Goal: Book appointment/travel/reservation

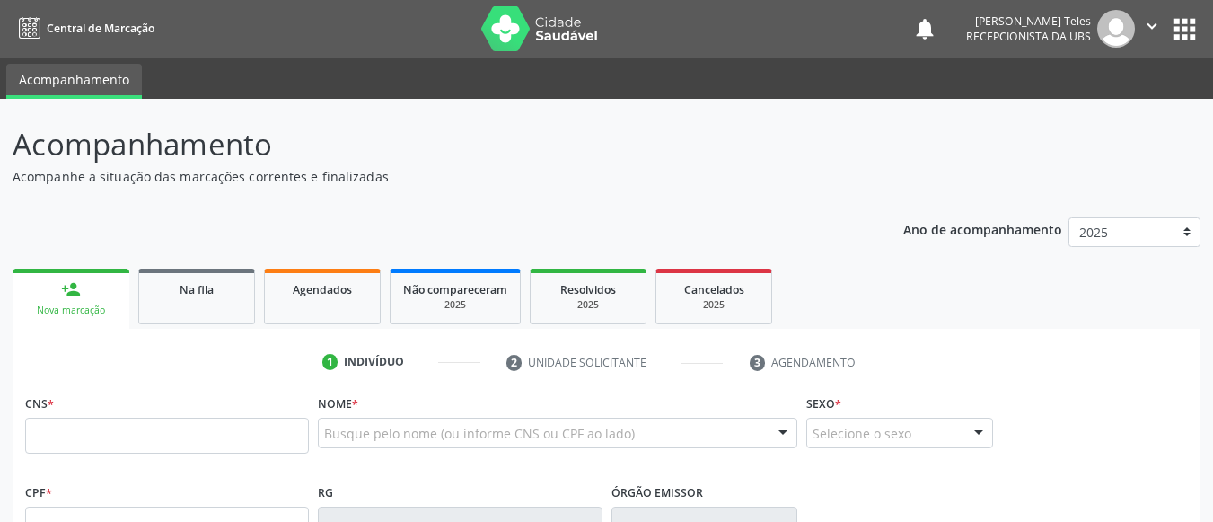
click at [70, 434] on input "text" at bounding box center [167, 435] width 284 height 36
type input "700 6029 6521 3065"
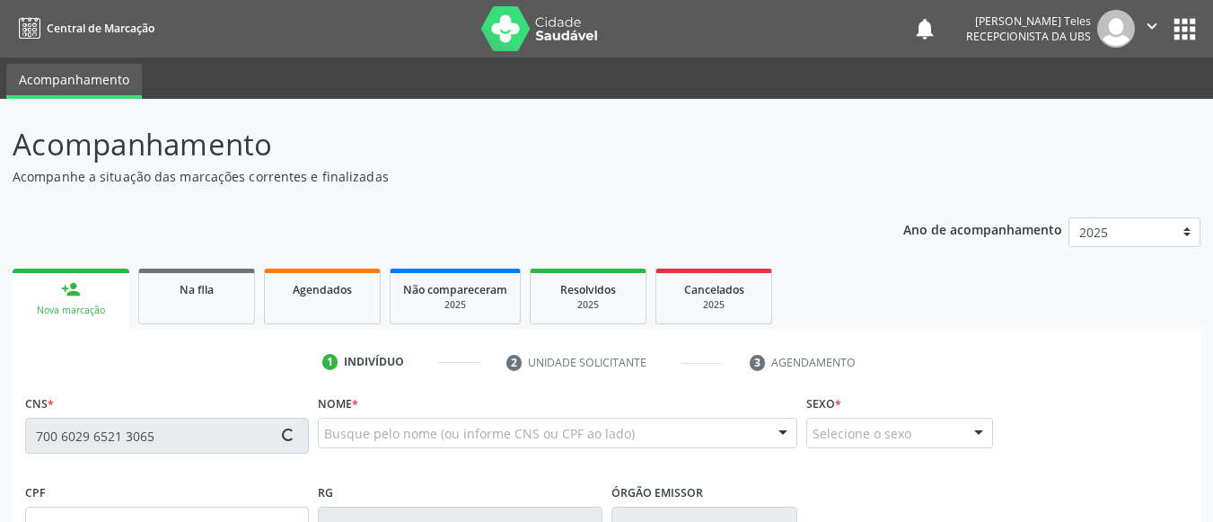
type input "[DATE]"
type input "[PERSON_NAME]"
type input "[PHONE_NUMBER]"
type input "S/N"
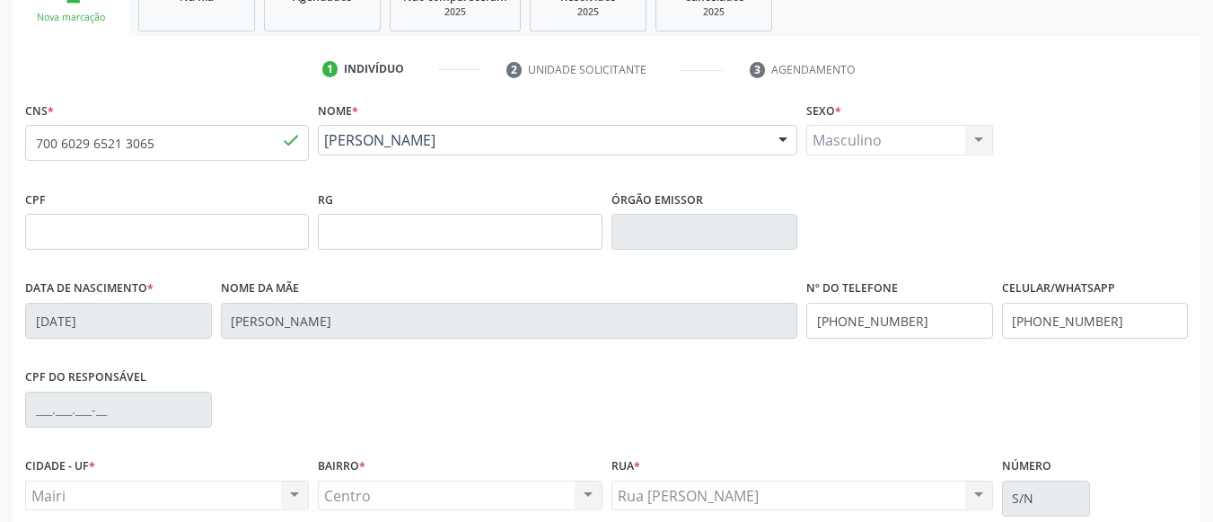
scroll to position [449, 0]
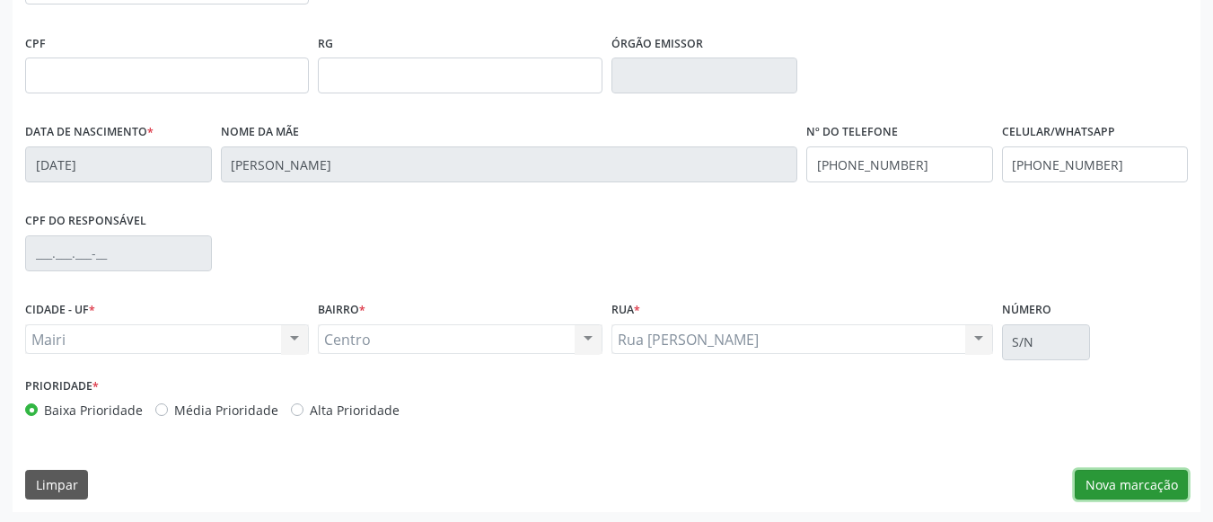
click at [1151, 477] on button "Nova marcação" at bounding box center [1131, 484] width 113 height 31
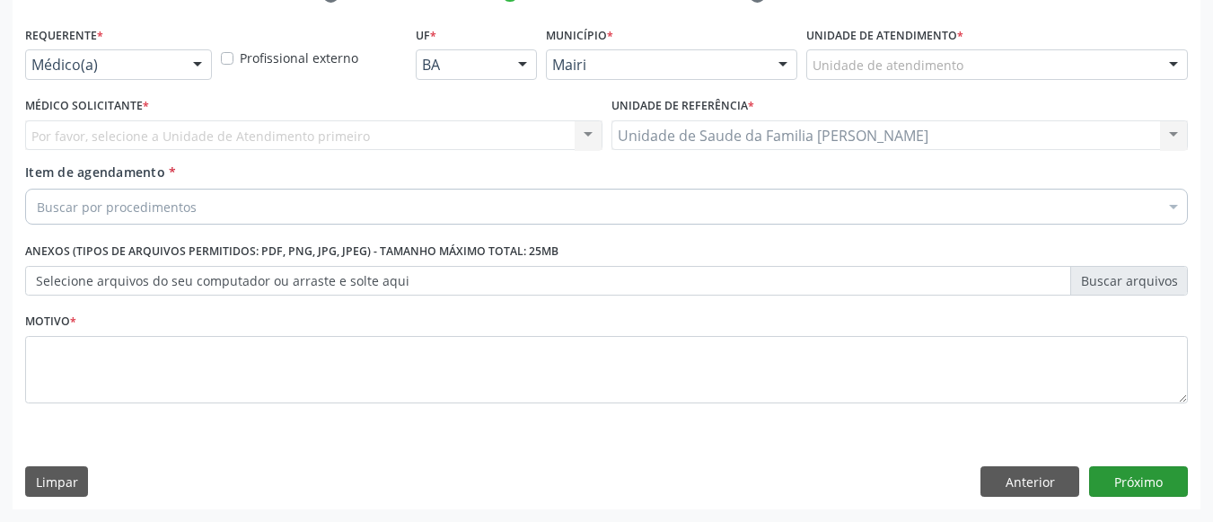
scroll to position [368, 0]
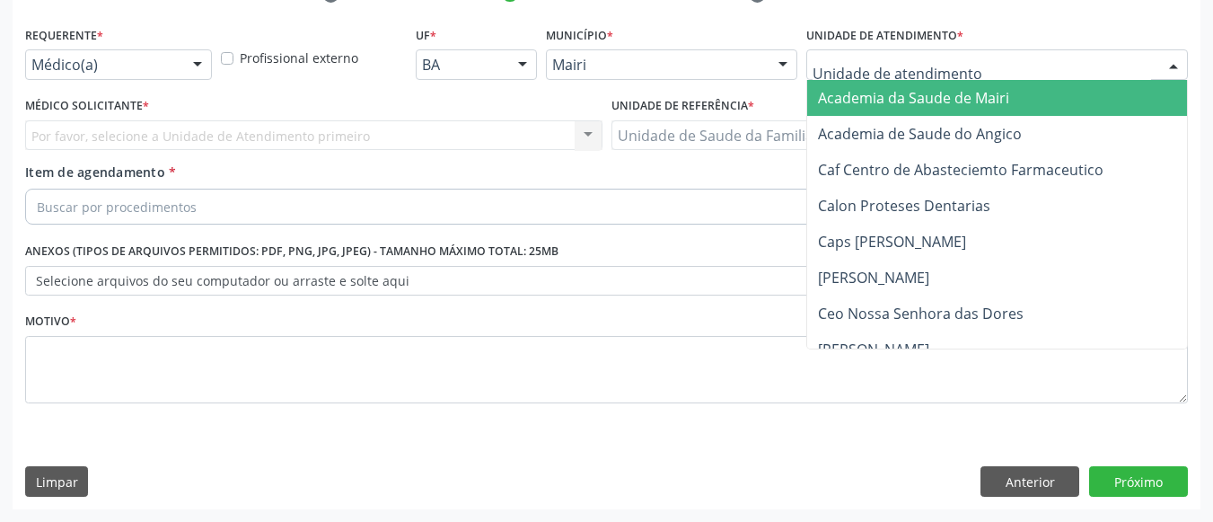
type input "j"
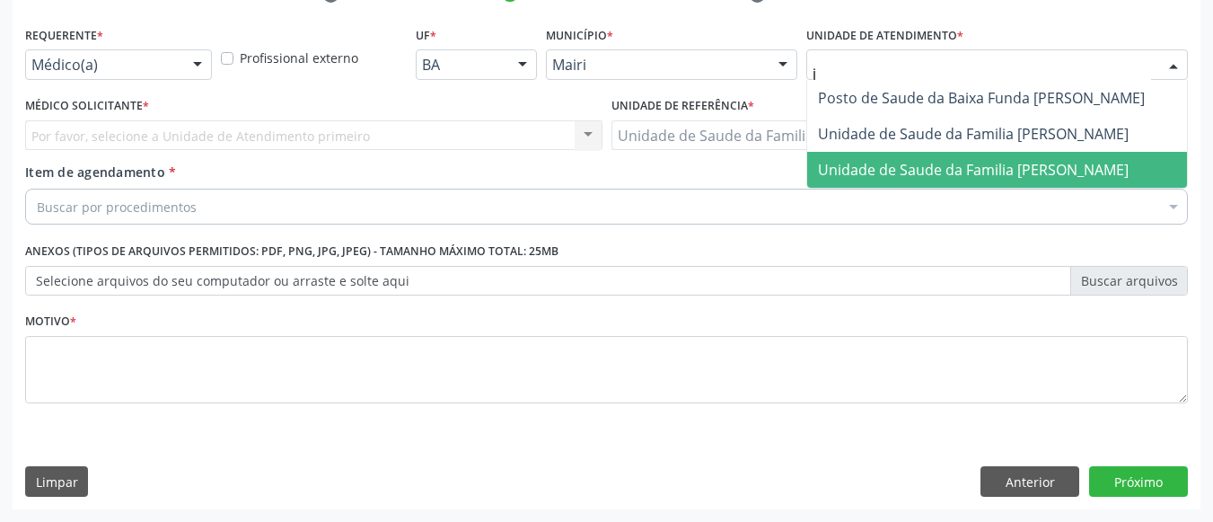
click at [903, 170] on span "Unidade de Saude da Familia [PERSON_NAME]" at bounding box center [973, 170] width 311 height 20
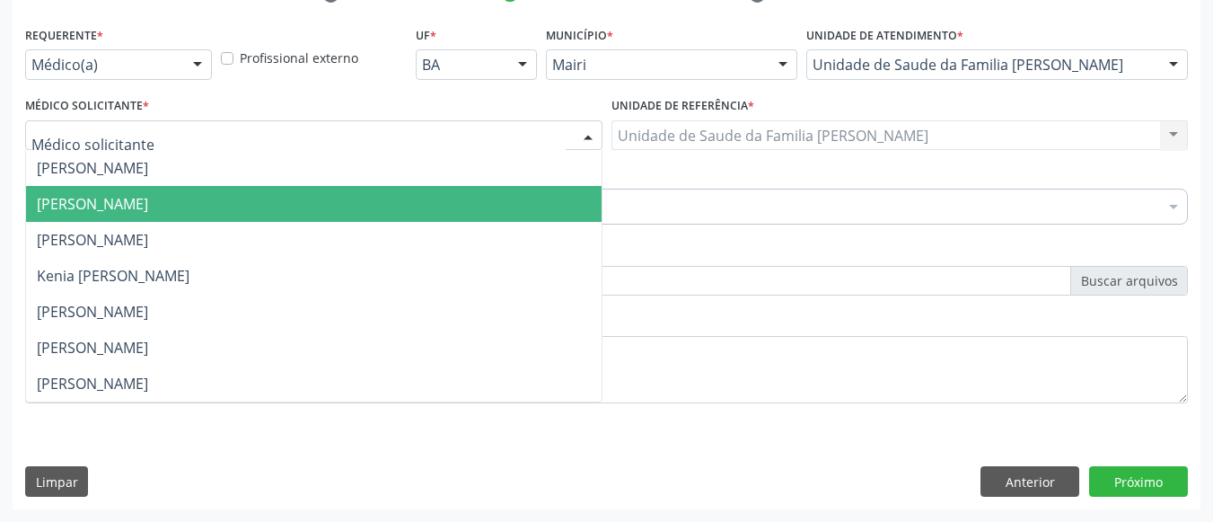
click at [145, 206] on span "[PERSON_NAME]" at bounding box center [92, 204] width 111 height 20
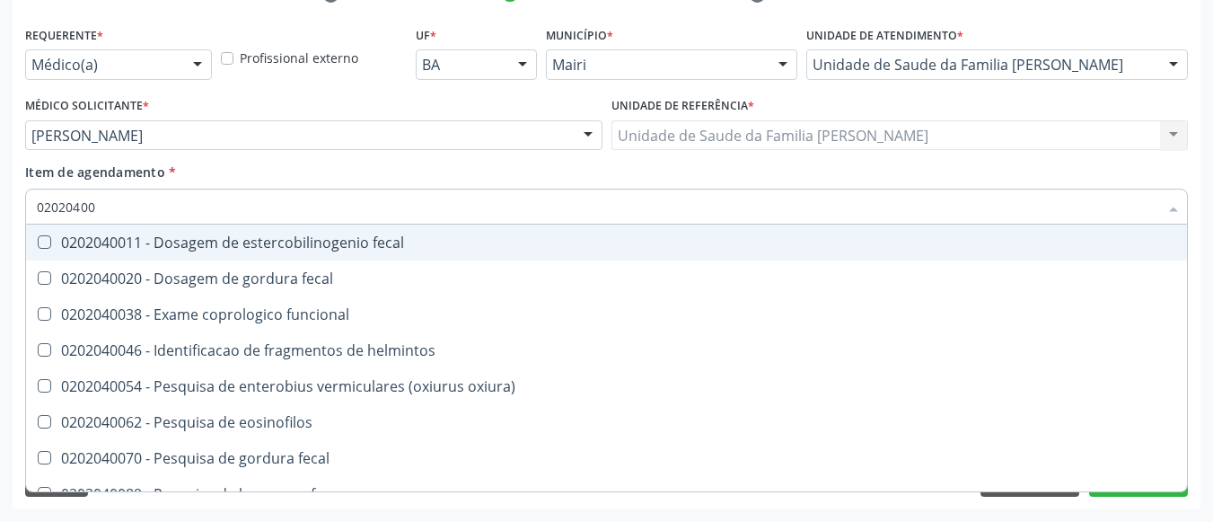
type input "020204008"
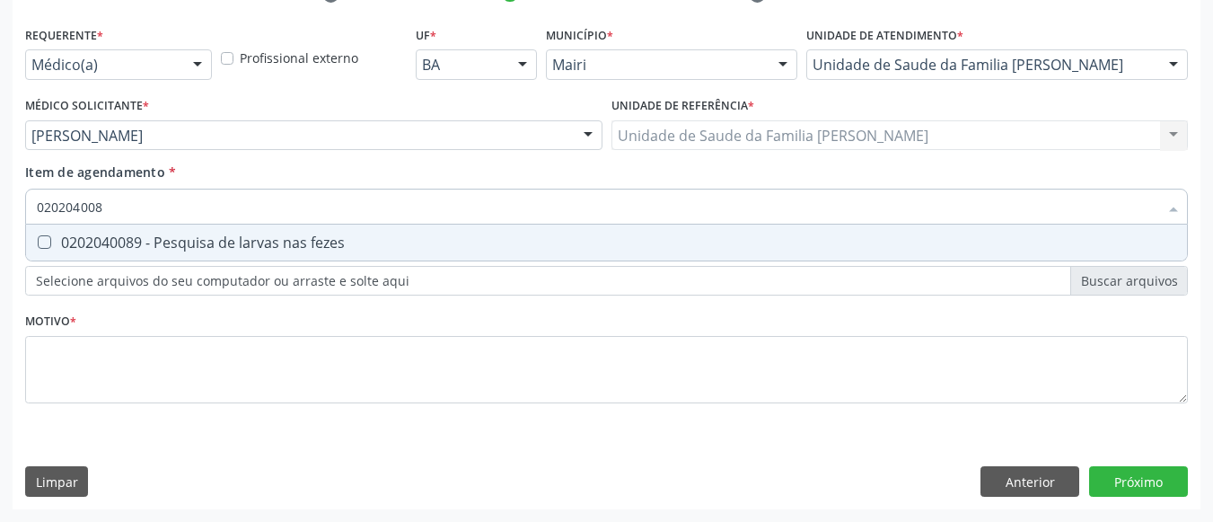
click at [128, 235] on div "0202040089 - Pesquisa de larvas nas fezes" at bounding box center [606, 242] width 1139 height 14
checkbox fezes "true"
type input "02020400"
checkbox fezes "false"
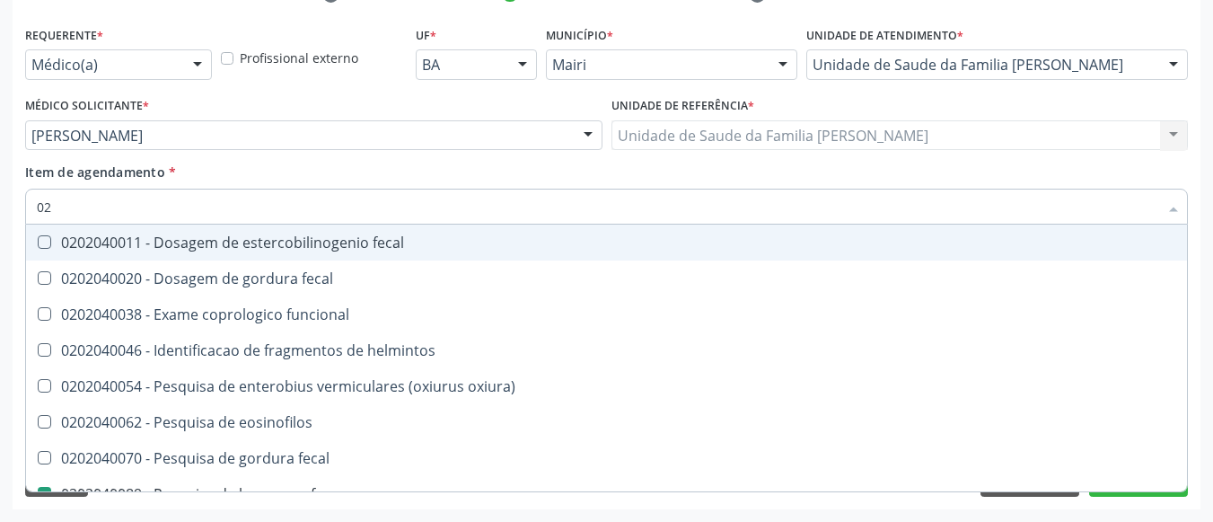
type input "0"
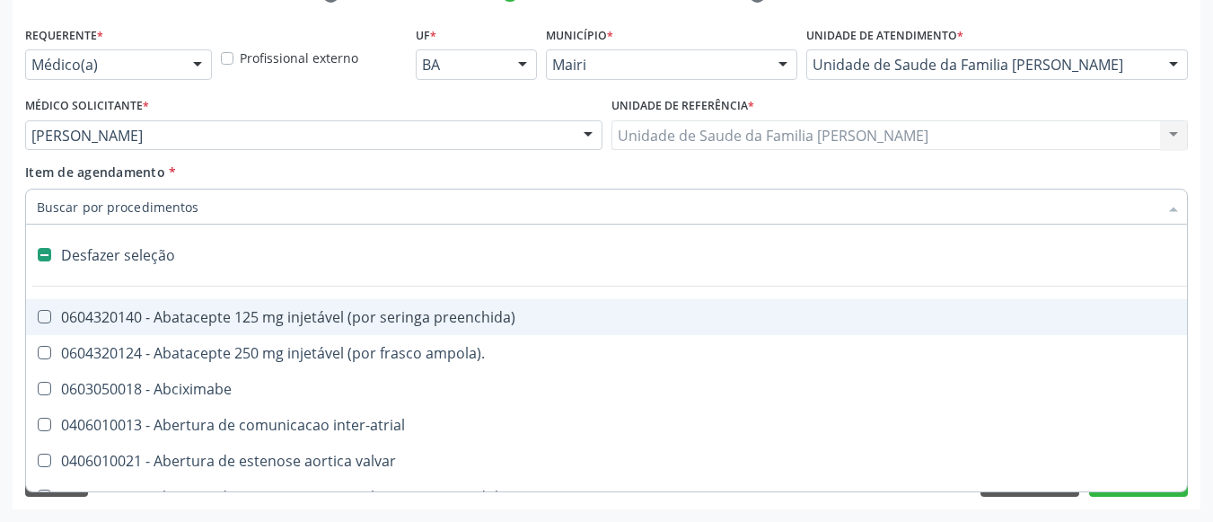
checkbox adolescente\) "false"
checkbox paciente\) "false"
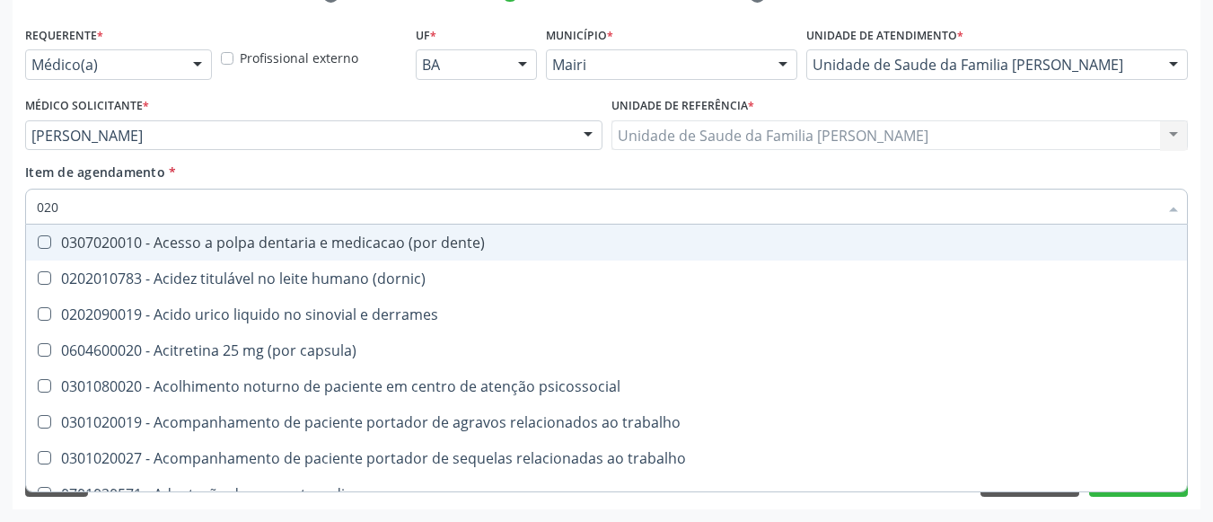
type input "0202"
checkbox dias "true"
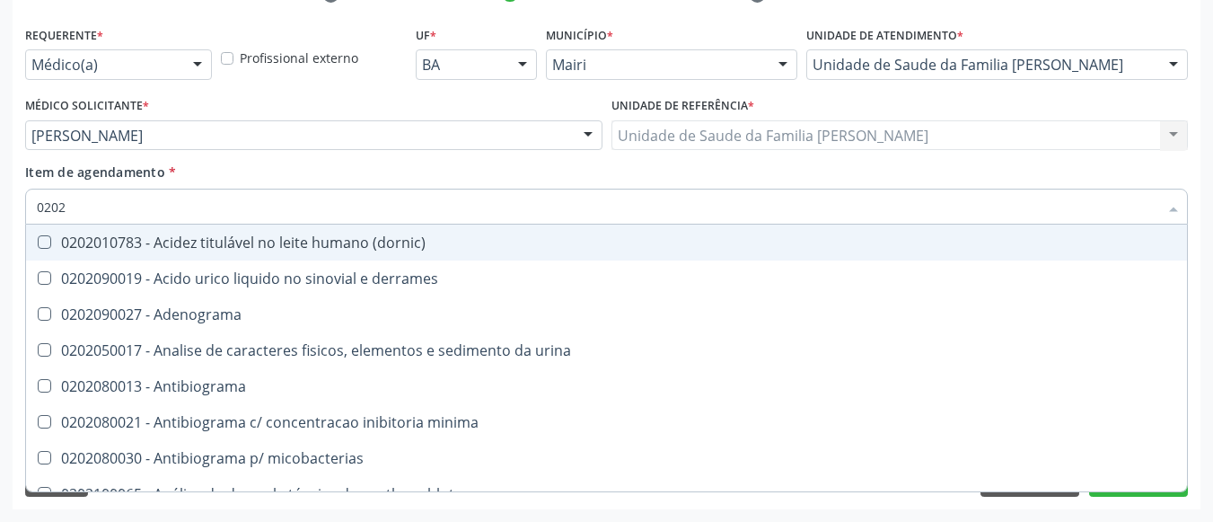
type input "02020"
checkbox \(anti-hcv\) "true"
type input "020204"
checkbox \(controle\) "true"
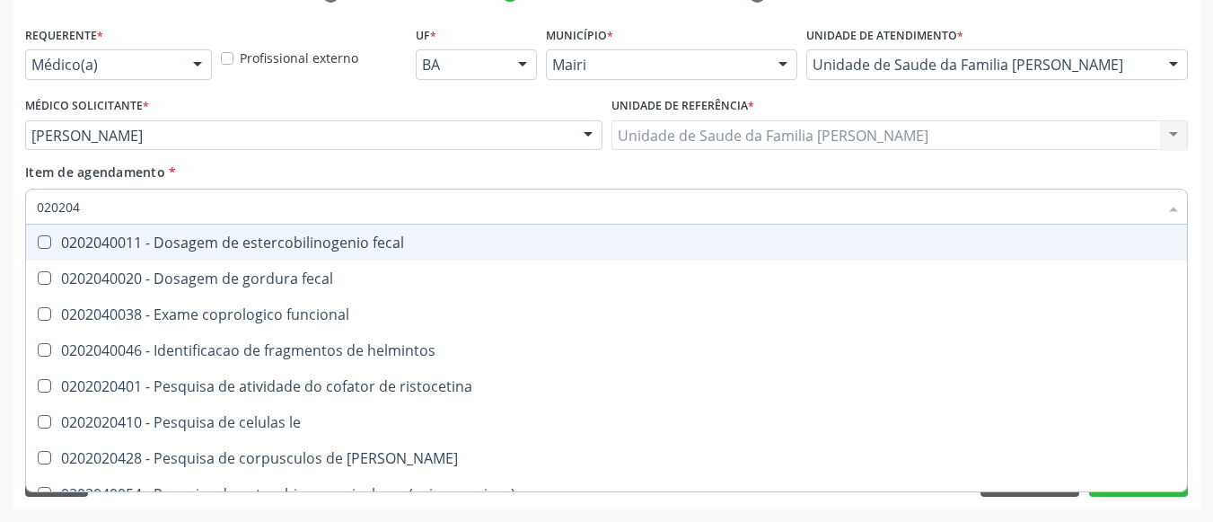
type input "0202040"
checkbox eosinofilos "true"
checkbox fezes "false"
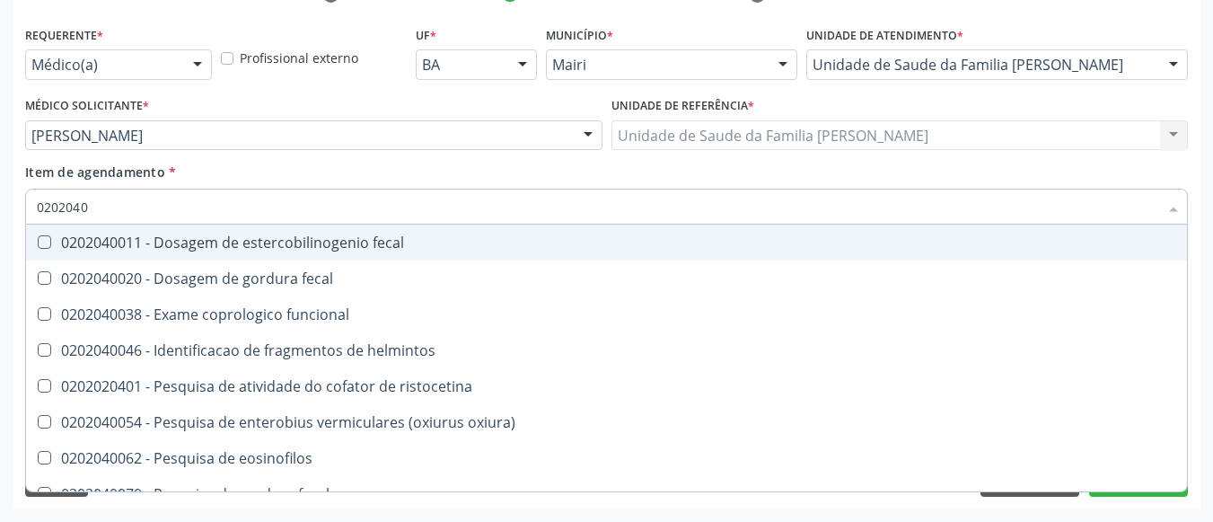
type input "02020401"
checkbox fezes "false"
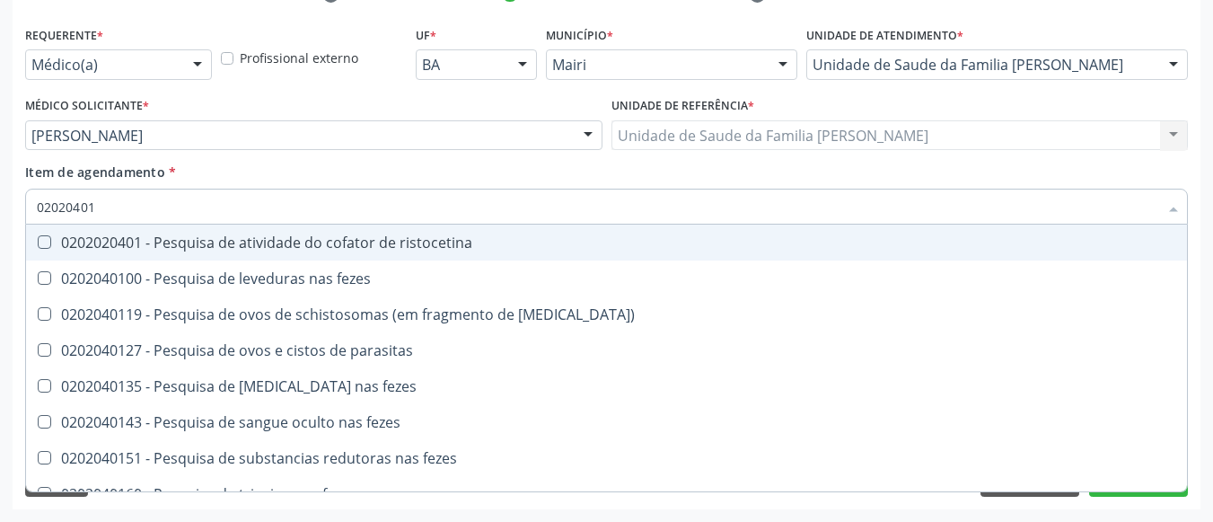
type input "020204017"
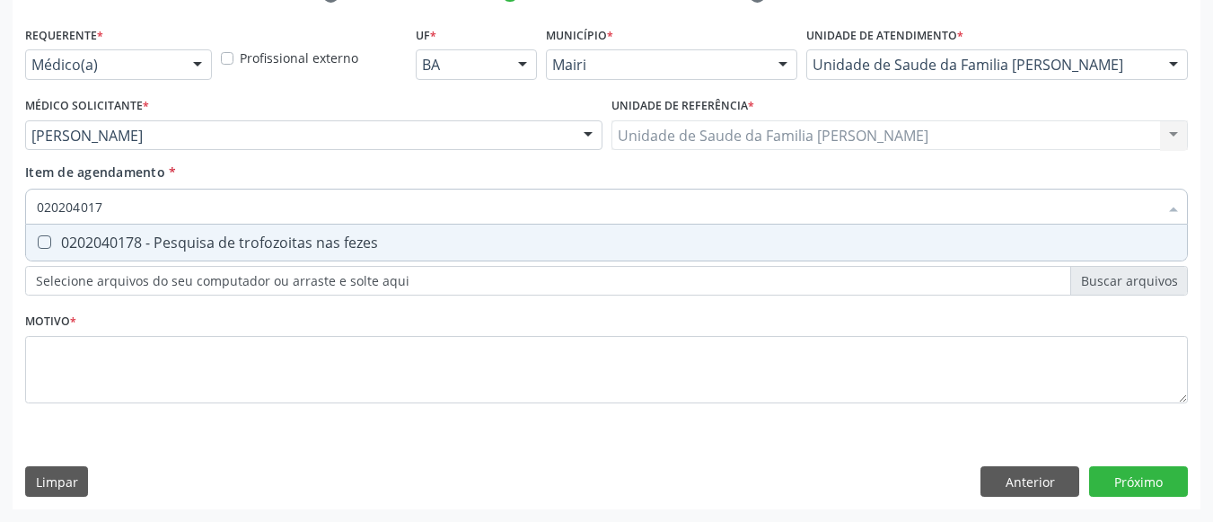
click at [128, 235] on div "0202040178 - Pesquisa de trofozoitas nas fezes" at bounding box center [606, 242] width 1139 height 14
checkbox fezes "true"
type input "02020401"
checkbox fezes "false"
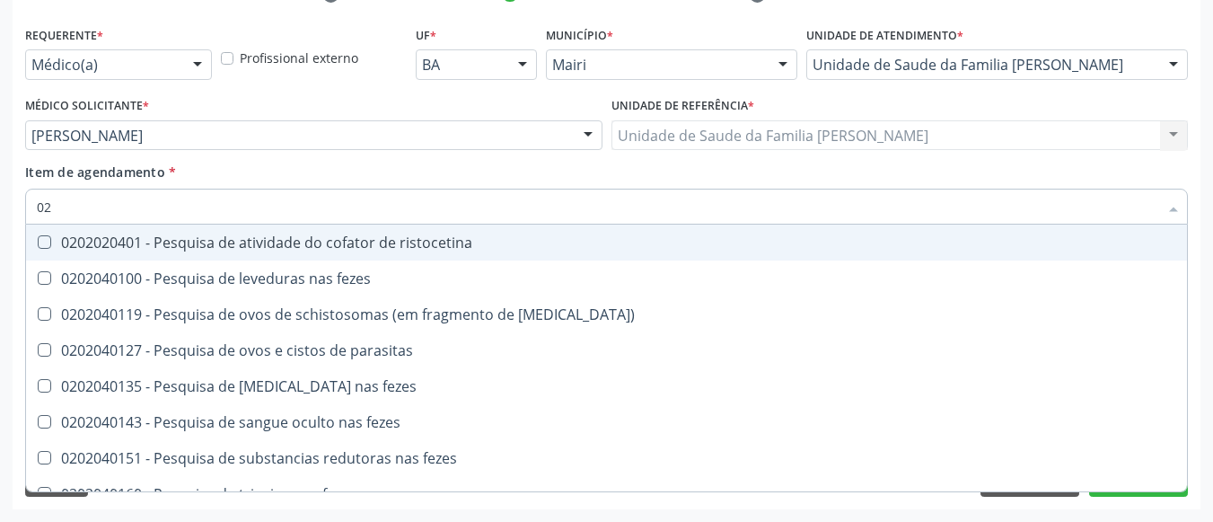
type input "0"
checkbox fezes "false"
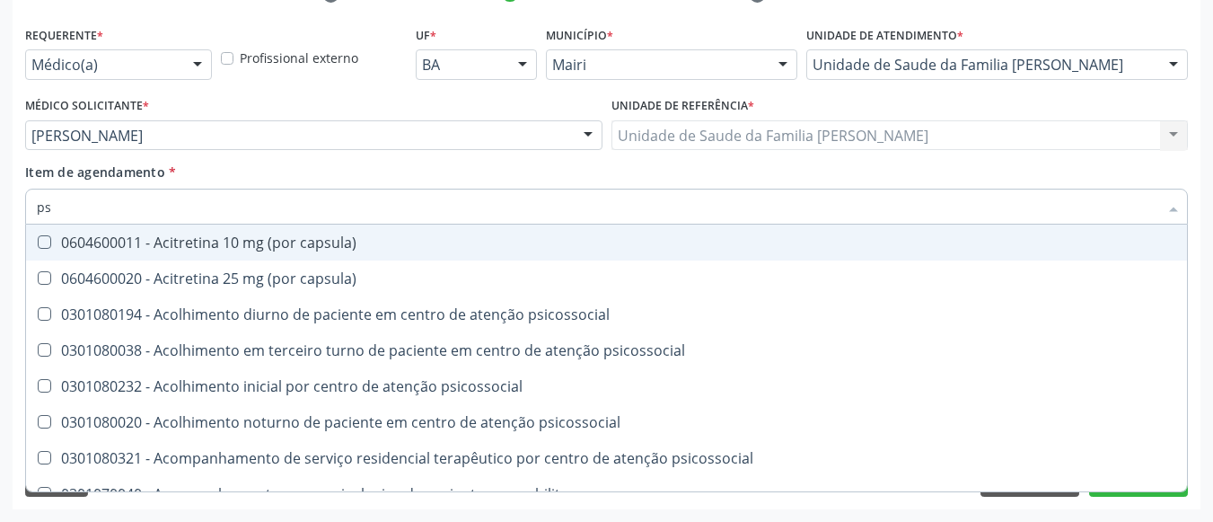
type input "psa"
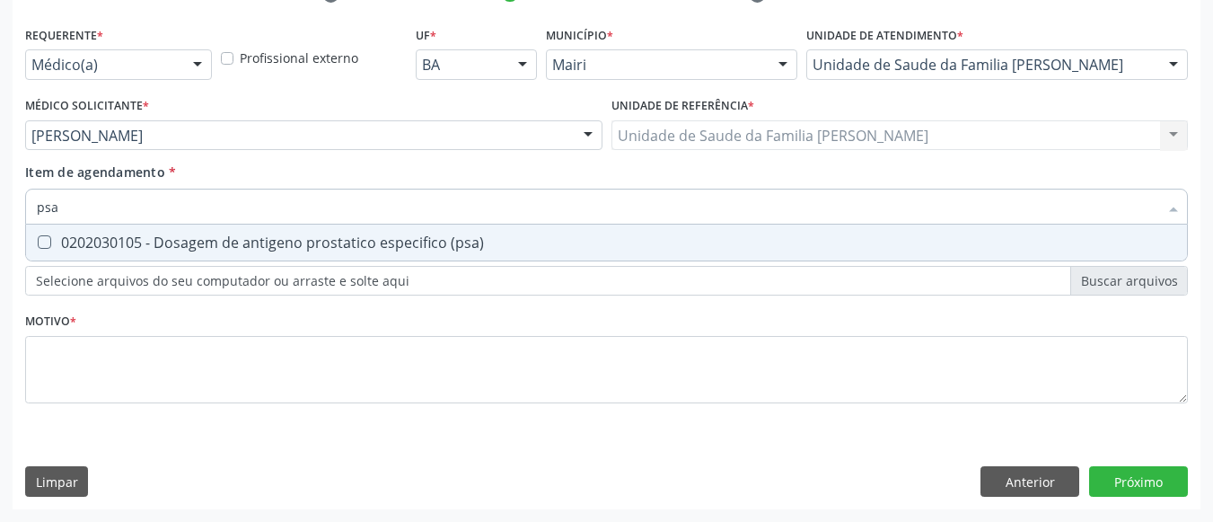
click at [128, 235] on div "0202030105 - Dosagem de antigeno prostatico especifico (psa)" at bounding box center [606, 242] width 1139 height 14
checkbox \(psa\) "true"
type input "ps"
checkbox \(psa\) "false"
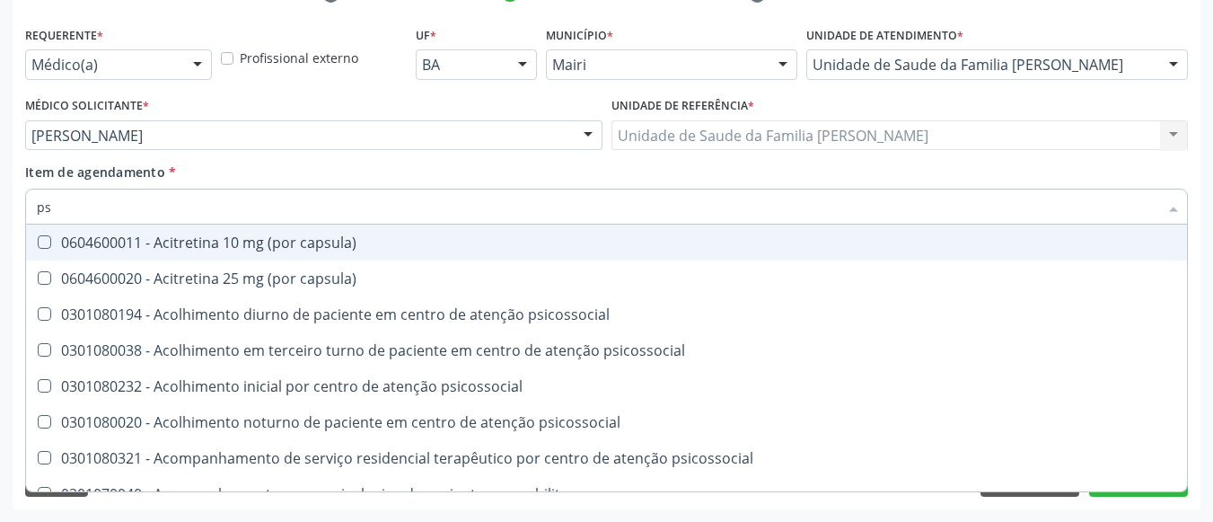
type input "p"
checkbox \(psa\) "false"
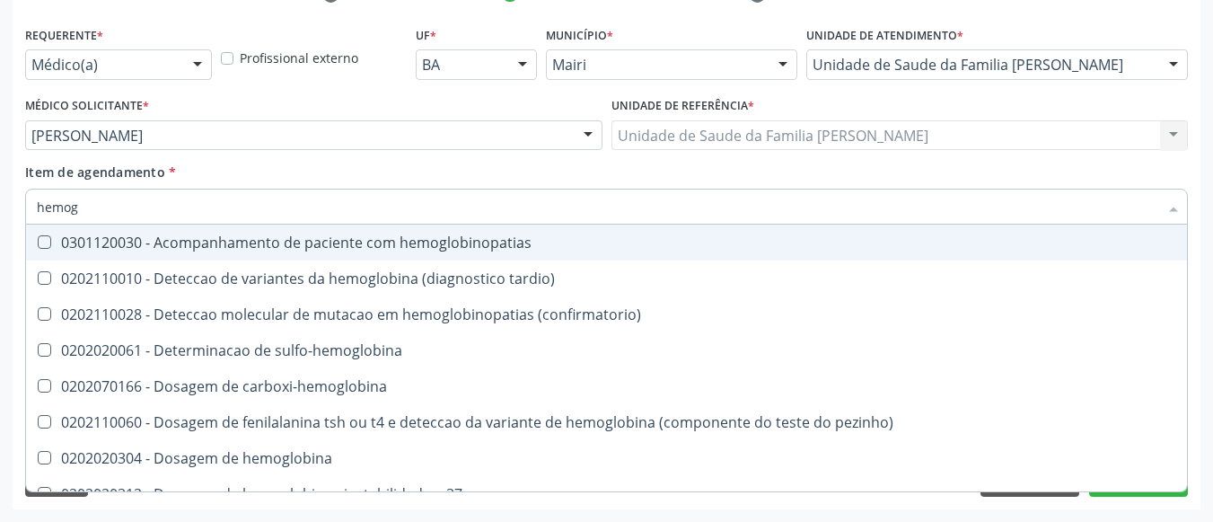
type input "hemogr"
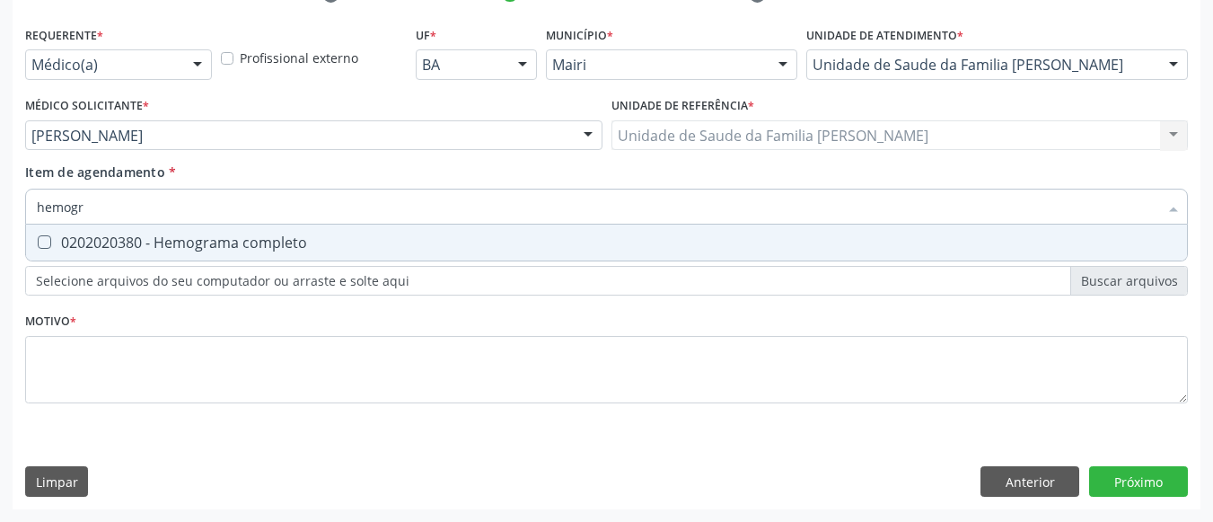
click at [127, 235] on div "0202020380 - Hemograma completo" at bounding box center [606, 242] width 1139 height 14
checkbox completo "true"
type input "hemog"
checkbox completo "false"
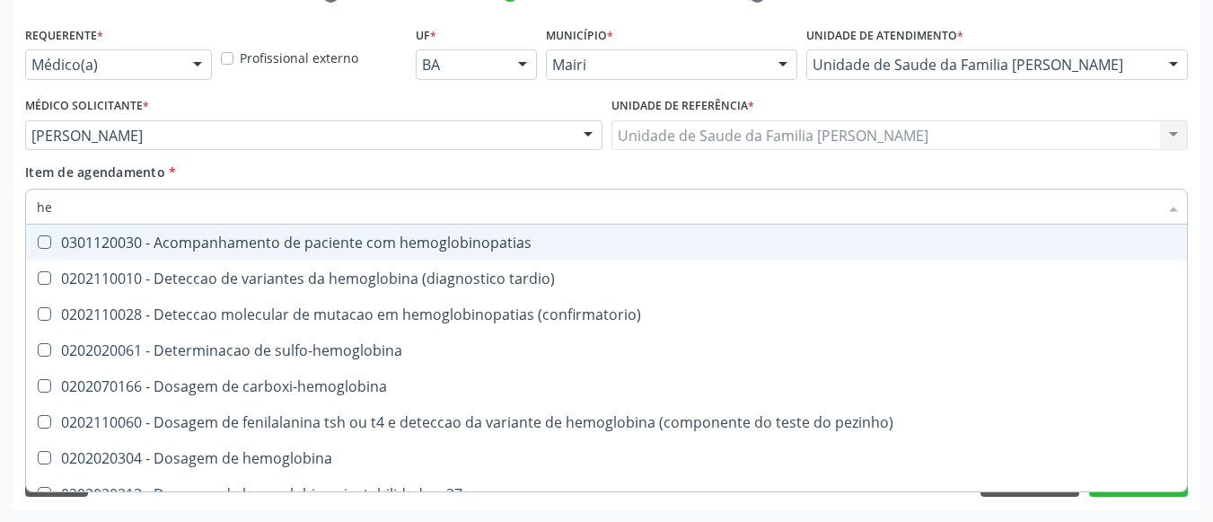
type input "h"
checkbox completo "false"
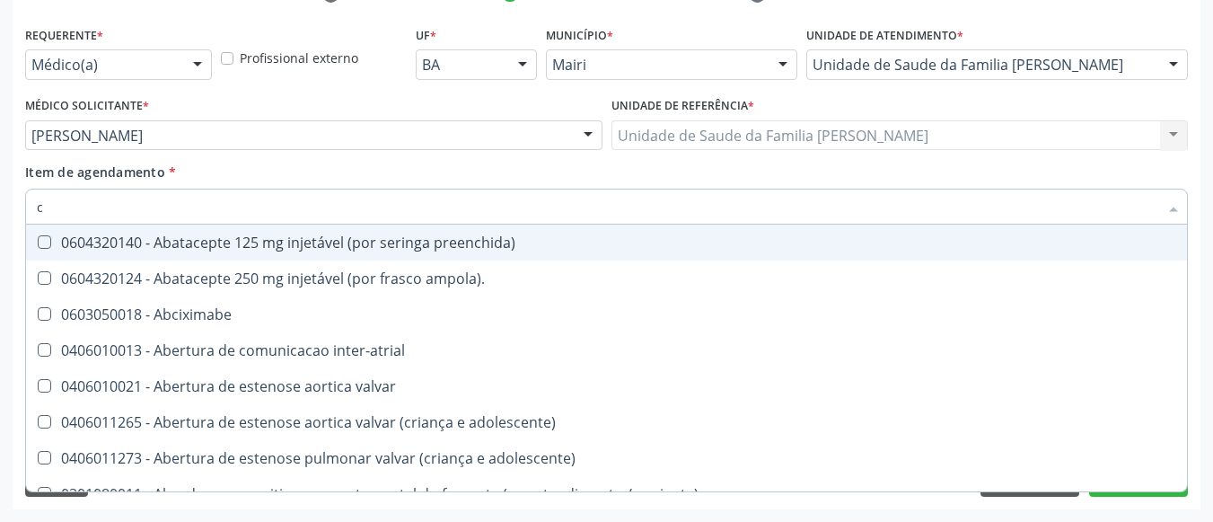
type input "co"
checkbox fosfato "true"
checkbox osseo "true"
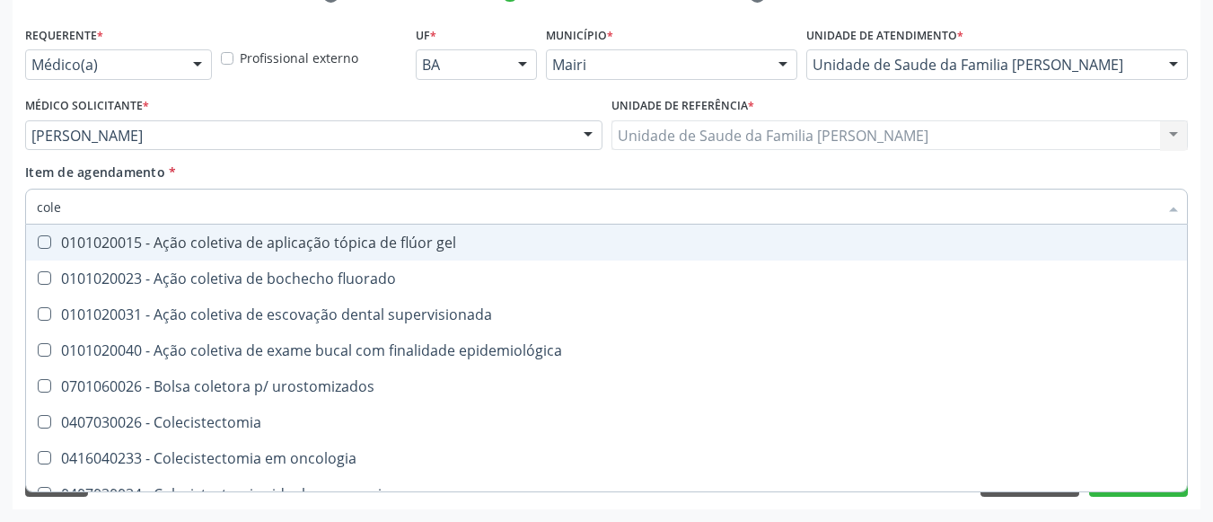
type input "coles"
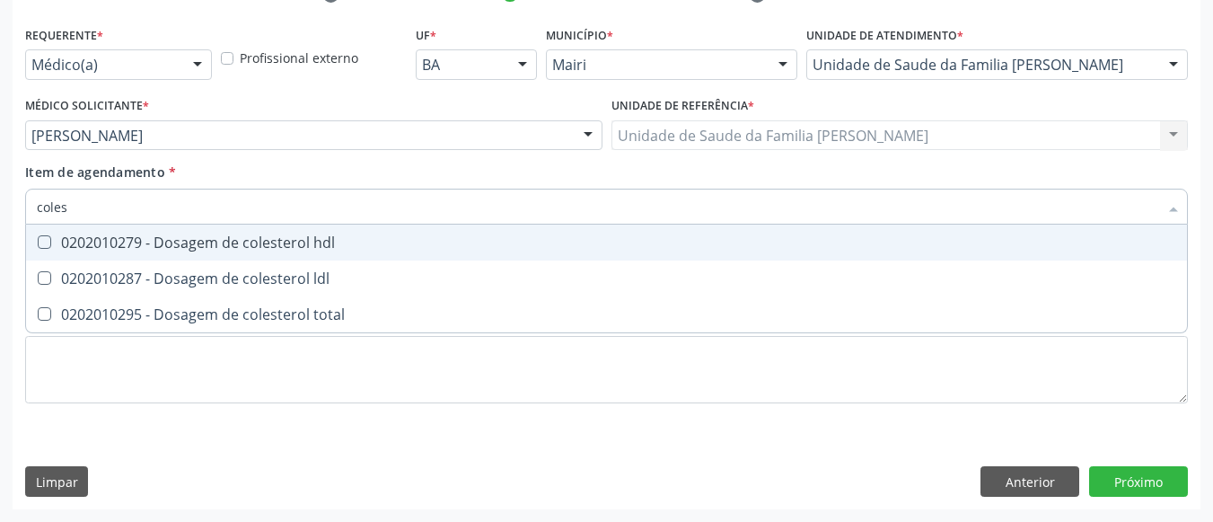
click at [127, 235] on div "0202010279 - Dosagem de colesterol hdl" at bounding box center [606, 242] width 1139 height 14
checkbox hdl "true"
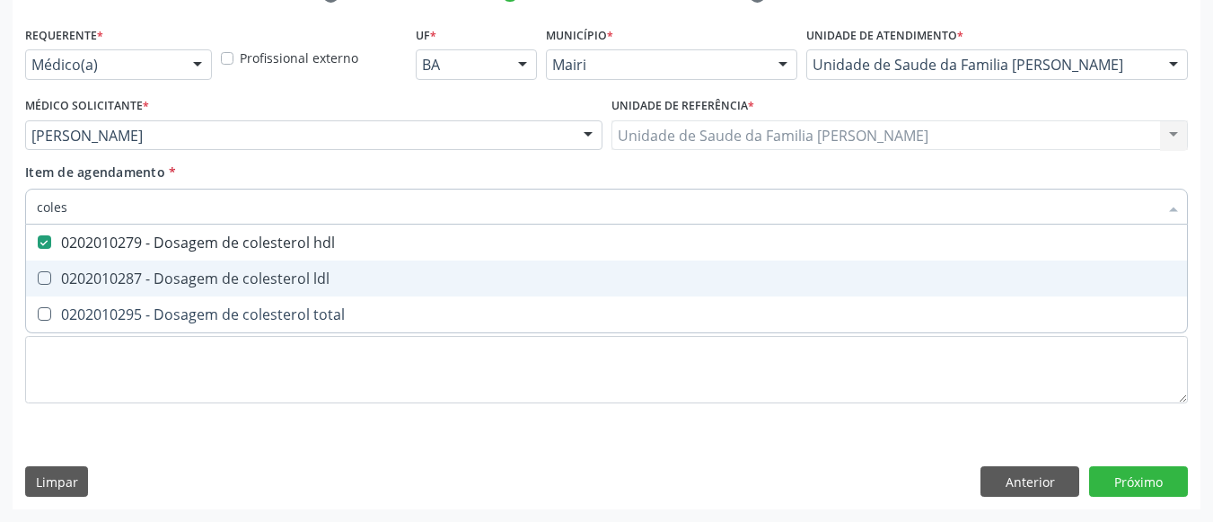
click at [123, 268] on span "0202010287 - Dosagem de colesterol ldl" at bounding box center [606, 278] width 1161 height 36
checkbox ldl "true"
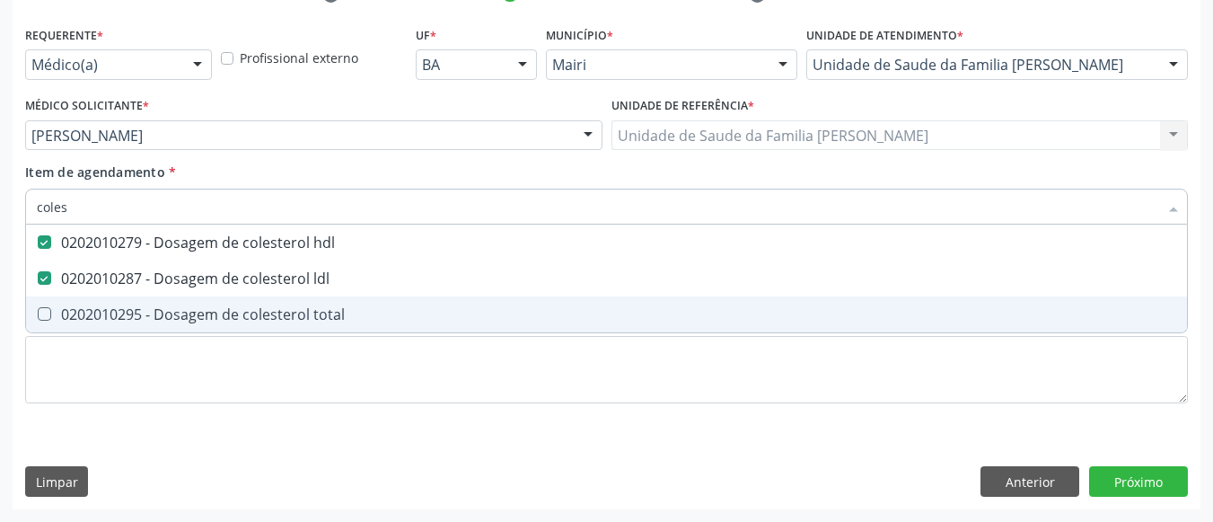
click at [122, 297] on span "0202010295 - Dosagem de colesterol total" at bounding box center [606, 314] width 1161 height 36
checkbox total "true"
type input "cole"
checkbox hdl "false"
checkbox ldl "false"
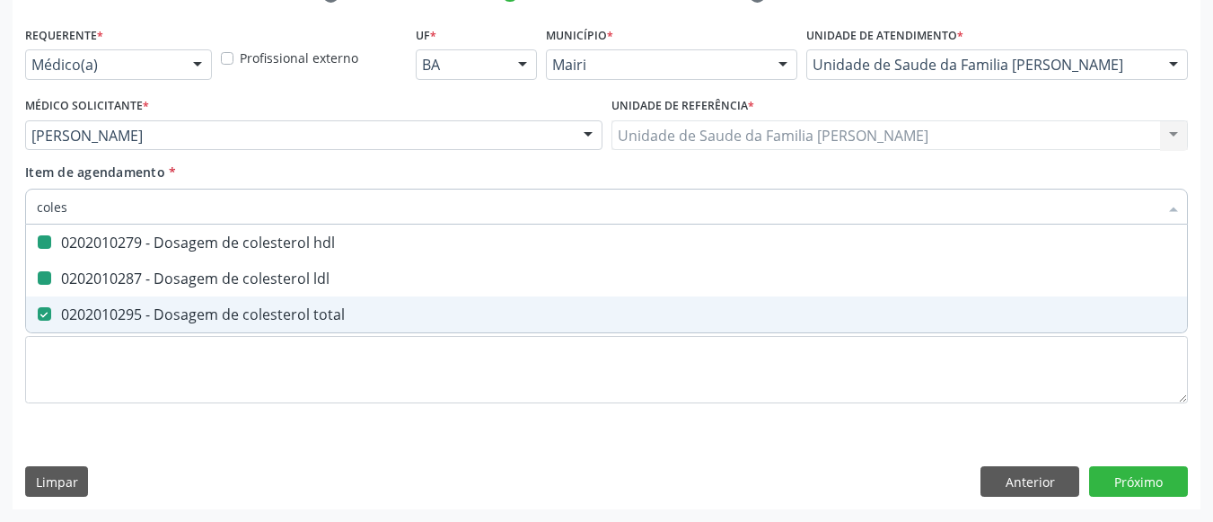
checkbox total "false"
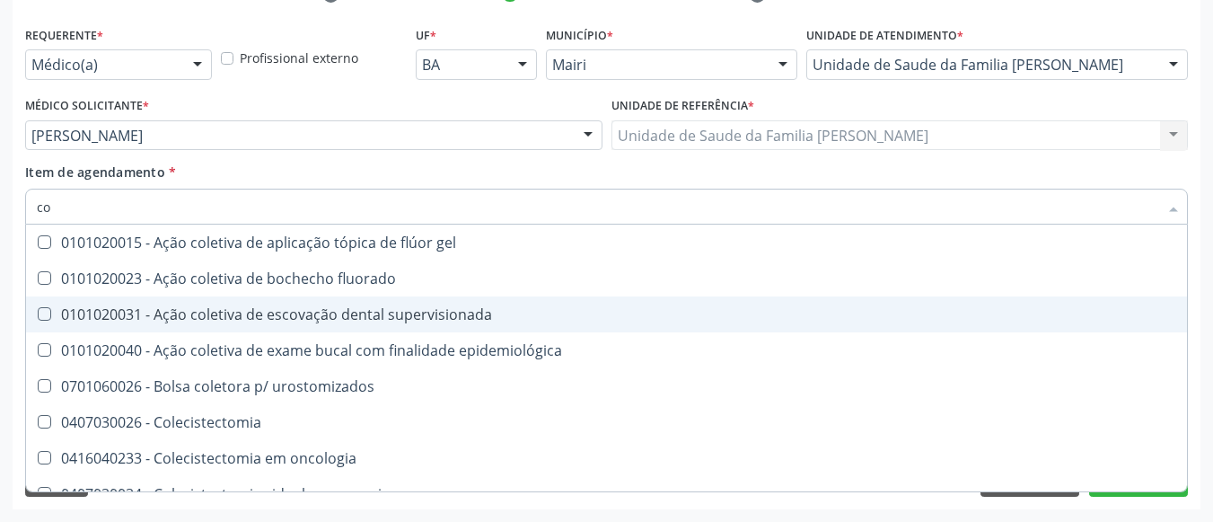
type input "c"
checkbox hdl "false"
checkbox ldl "false"
checkbox total "false"
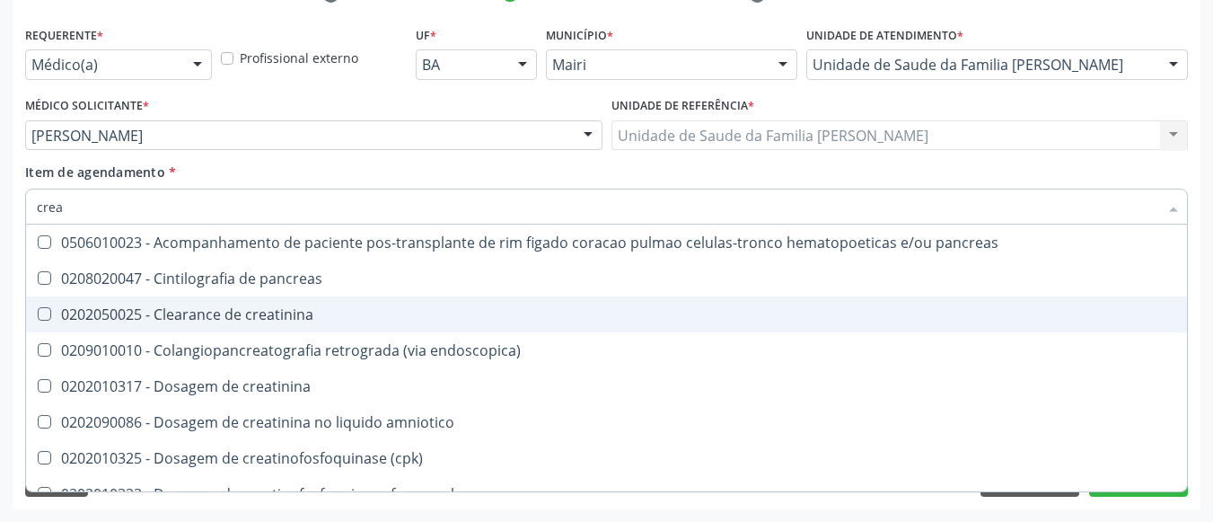
type input "creat"
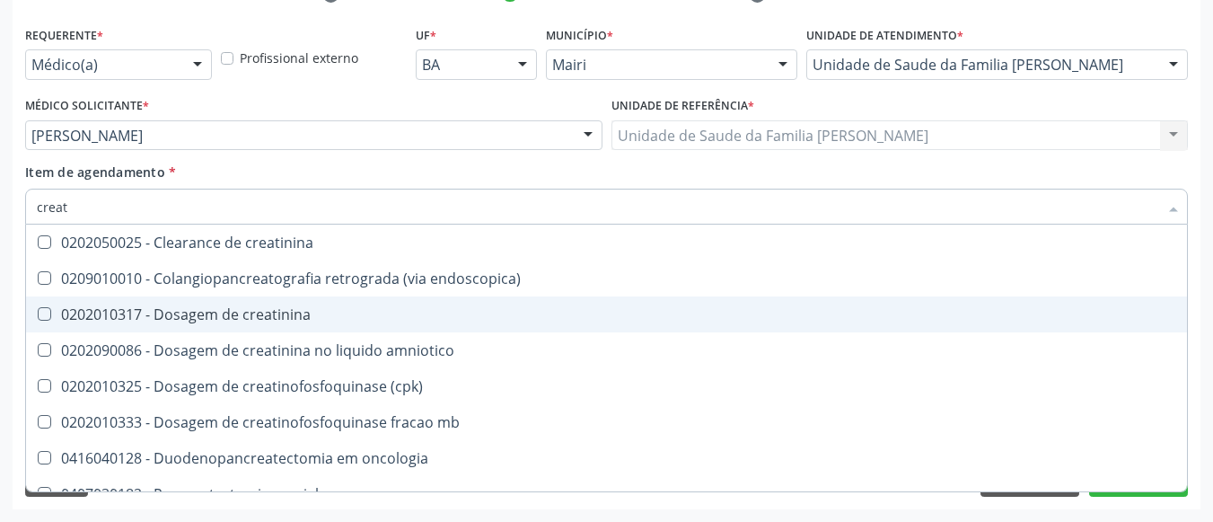
click at [122, 297] on span "0202010317 - Dosagem de creatinina" at bounding box center [606, 314] width 1161 height 36
checkbox creatinina "true"
type input "crea"
checkbox creatinina "false"
checkbox \(cpk\) "true"
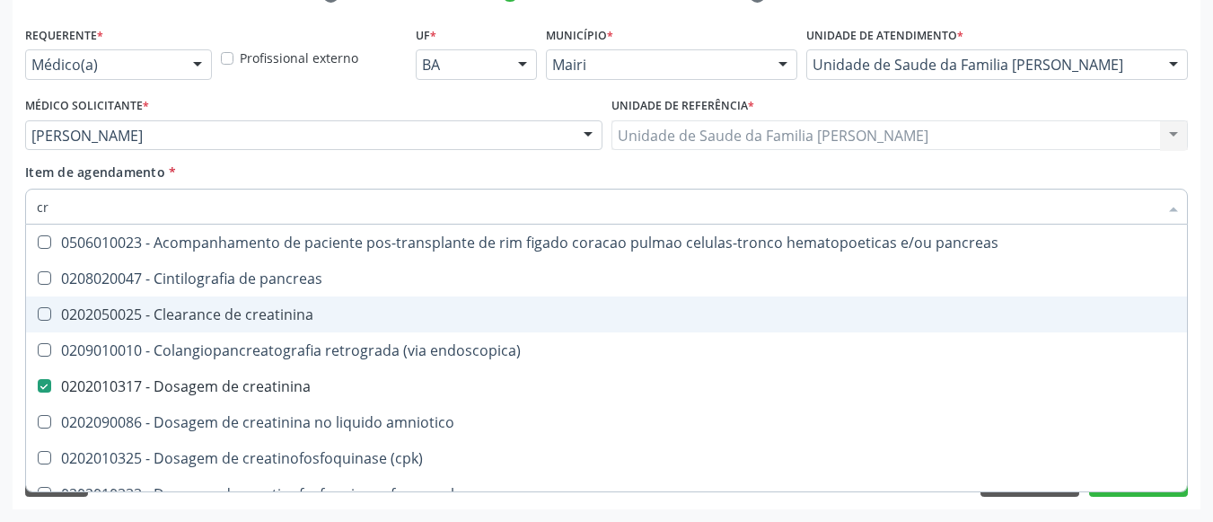
type input "c"
checkbox creatinina "false"
checkbox oncologia "false"
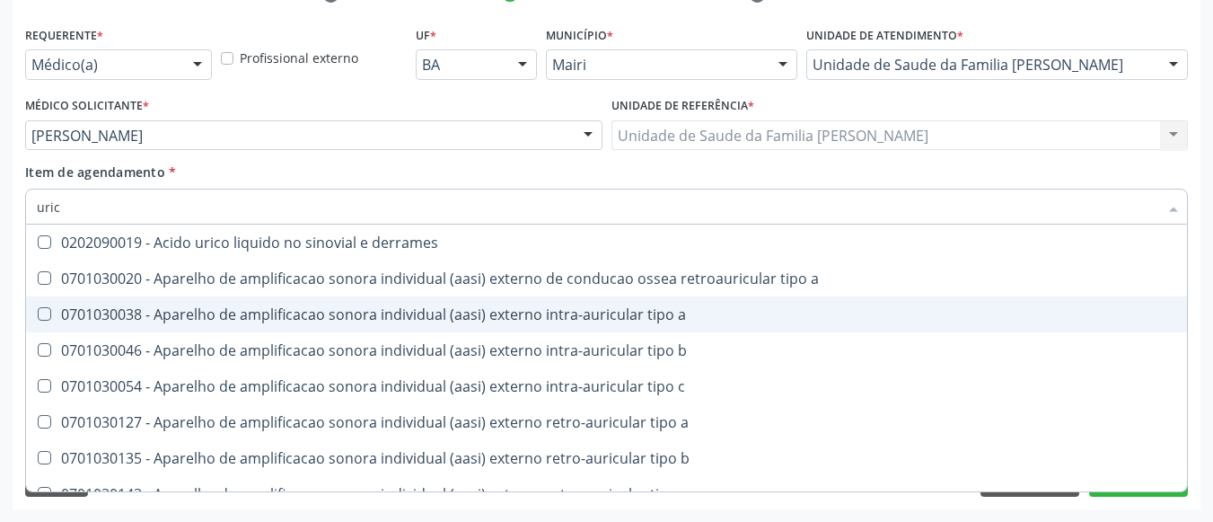
type input "urico"
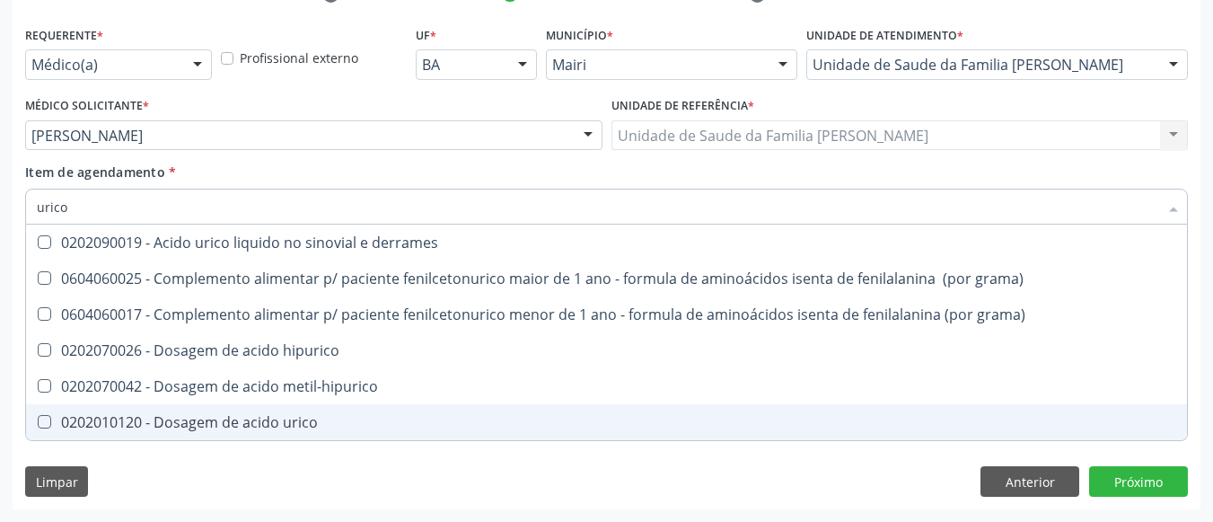
click at [193, 415] on div "0202010120 - Dosagem de acido urico" at bounding box center [606, 422] width 1139 height 14
checkbox urico "true"
type input "uric"
checkbox urico "false"
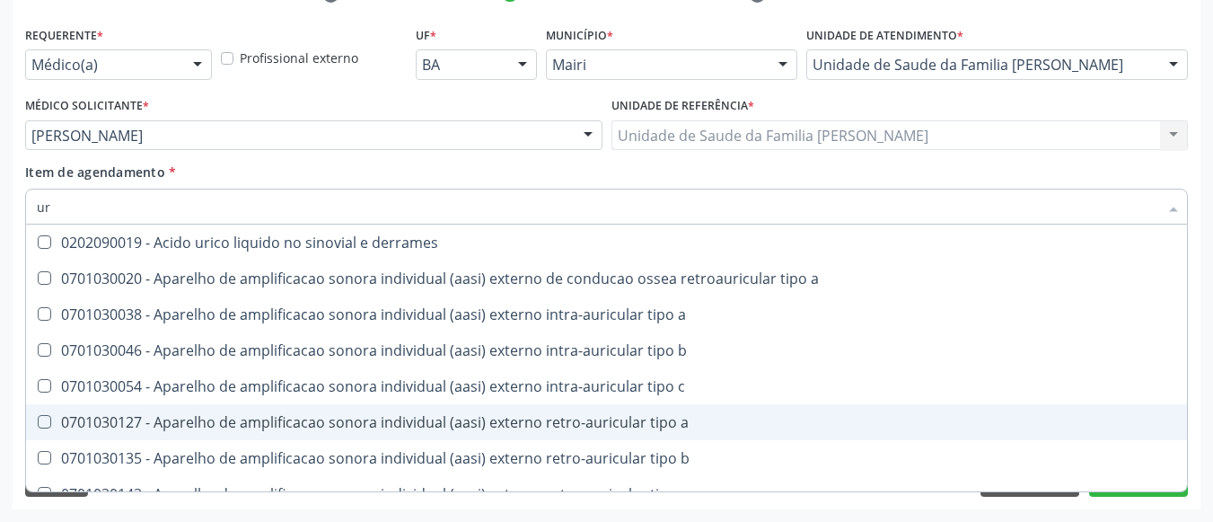
type input "u"
checkbox urico "false"
checkbox c "false"
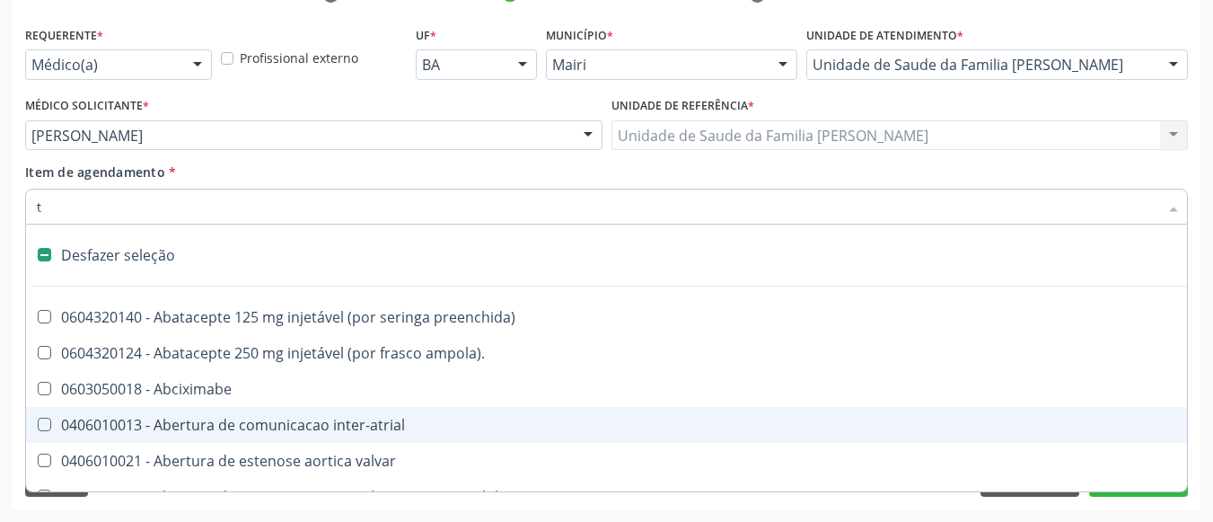
type input "tg"
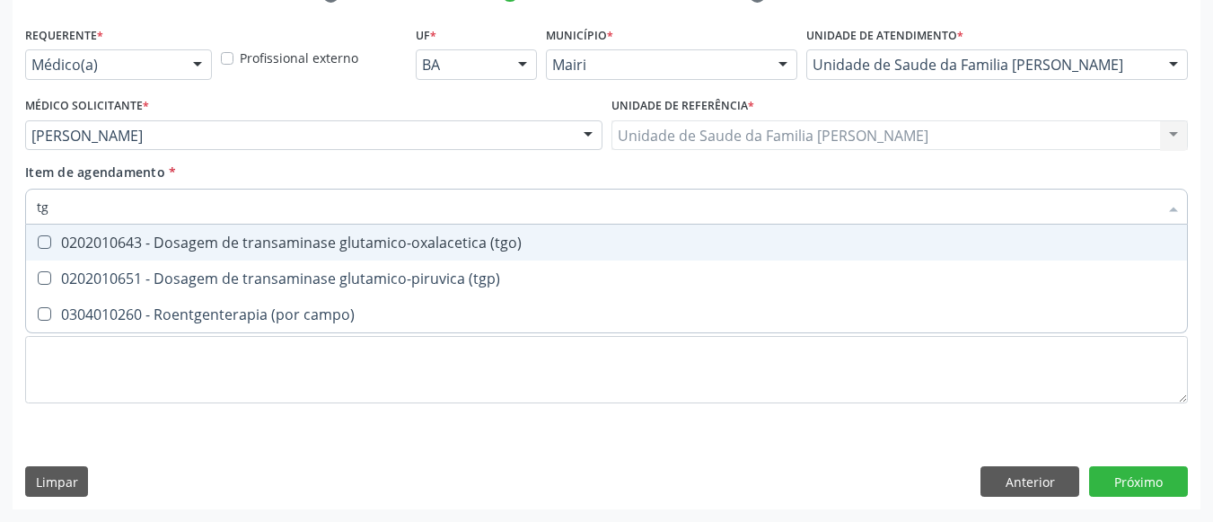
drag, startPoint x: 208, startPoint y: 231, endPoint x: 204, endPoint y: 250, distance: 20.3
click at [204, 241] on span "0202010643 - Dosagem de transaminase glutamico-oxalacetica (tgo)" at bounding box center [606, 242] width 1161 height 36
checkbox \(tgo\) "true"
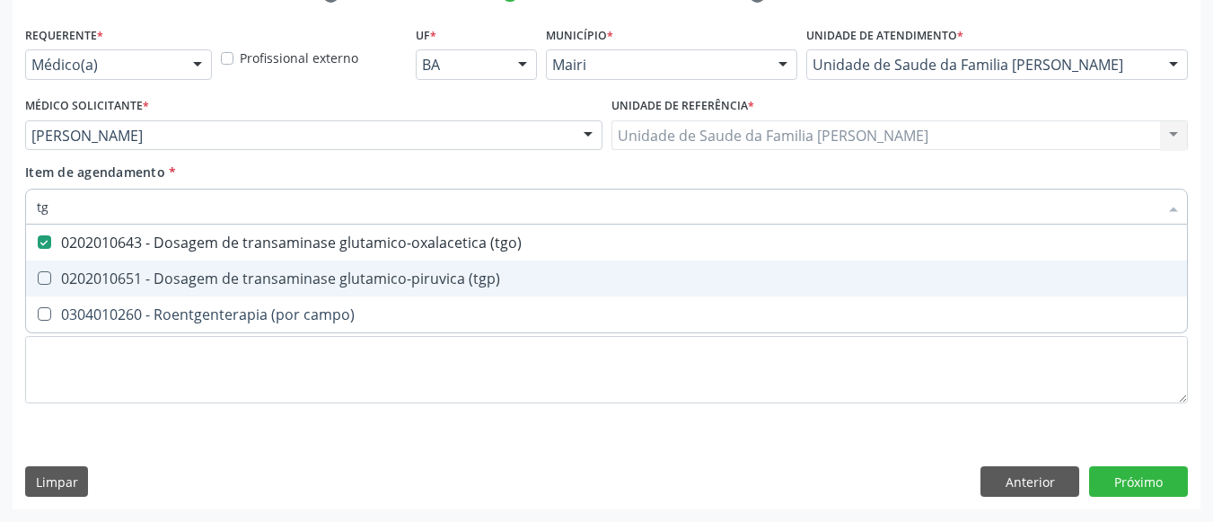
click at [204, 268] on span "0202010651 - Dosagem de transaminase glutamico-piruvica (tgp)" at bounding box center [606, 278] width 1161 height 36
checkbox \(tgp\) "true"
type input "t"
checkbox \(tgo\) "false"
checkbox \(tgp\) "false"
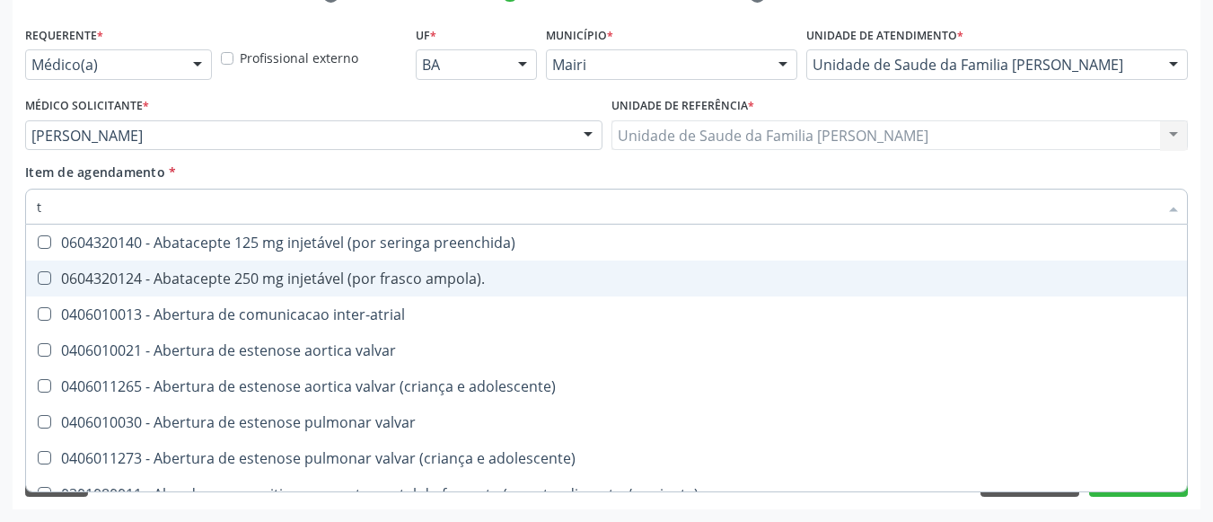
type input "tr"
checkbox medicalizado "true"
checkbox c\) "true"
checkbox ui "true"
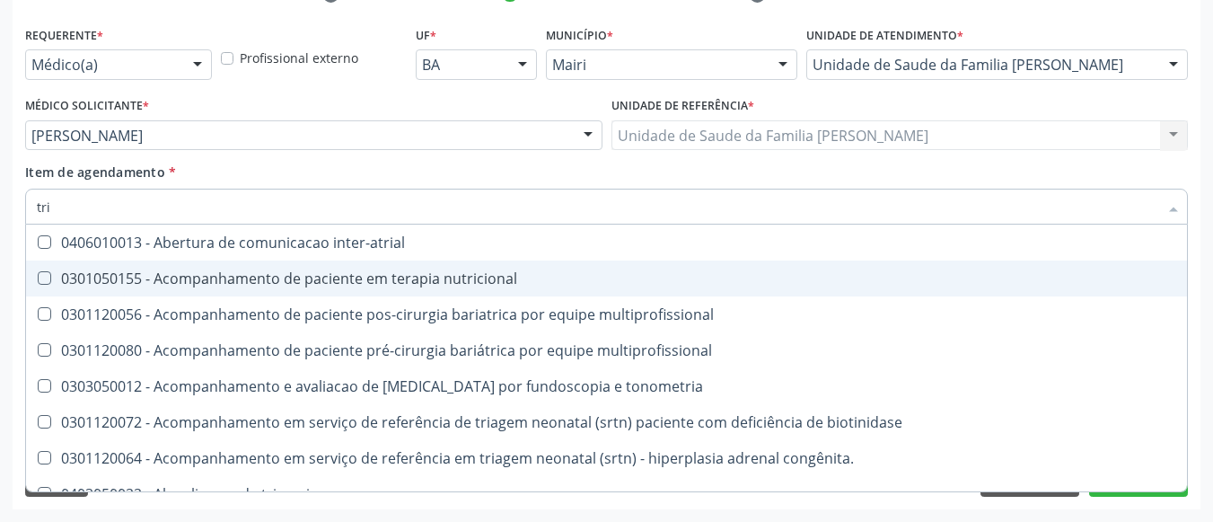
type input "trig"
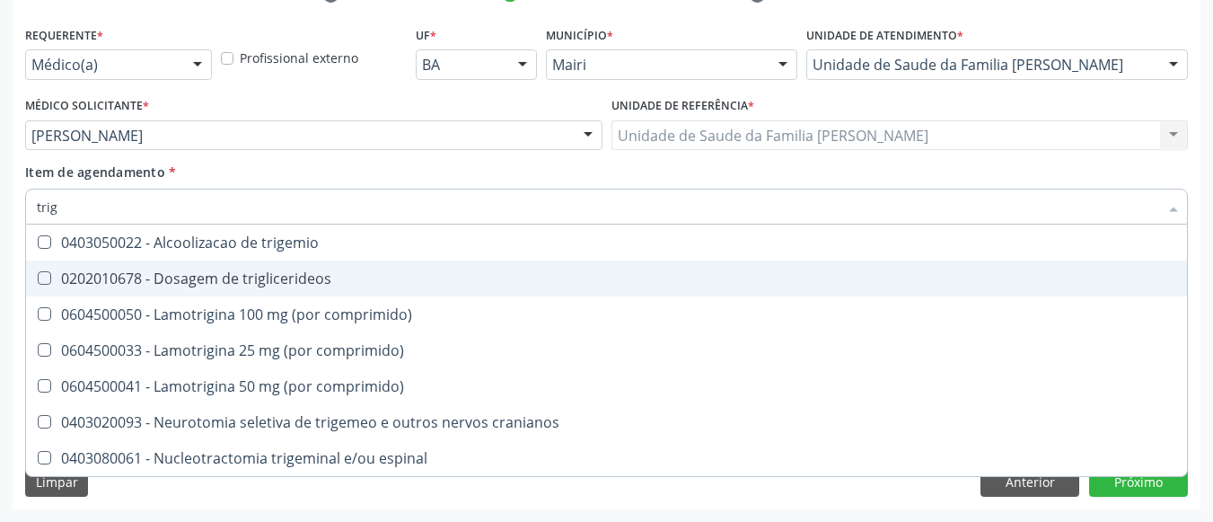
click at [204, 268] on span "0202010678 - Dosagem de triglicerideos" at bounding box center [606, 278] width 1161 height 36
checkbox triglicerideos "true"
type input "tri"
checkbox triglicerideos "false"
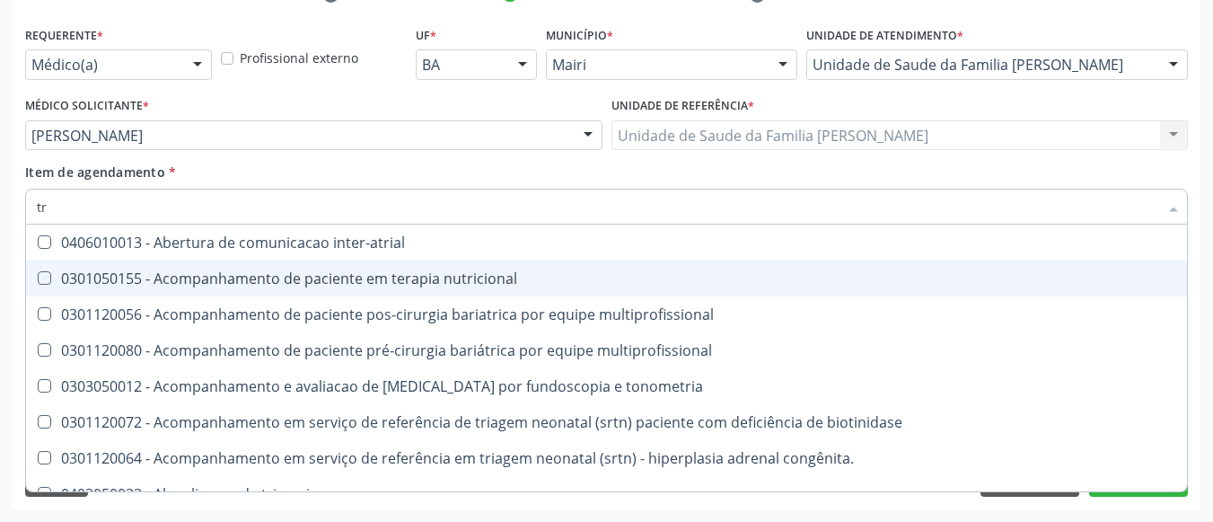
type input "t"
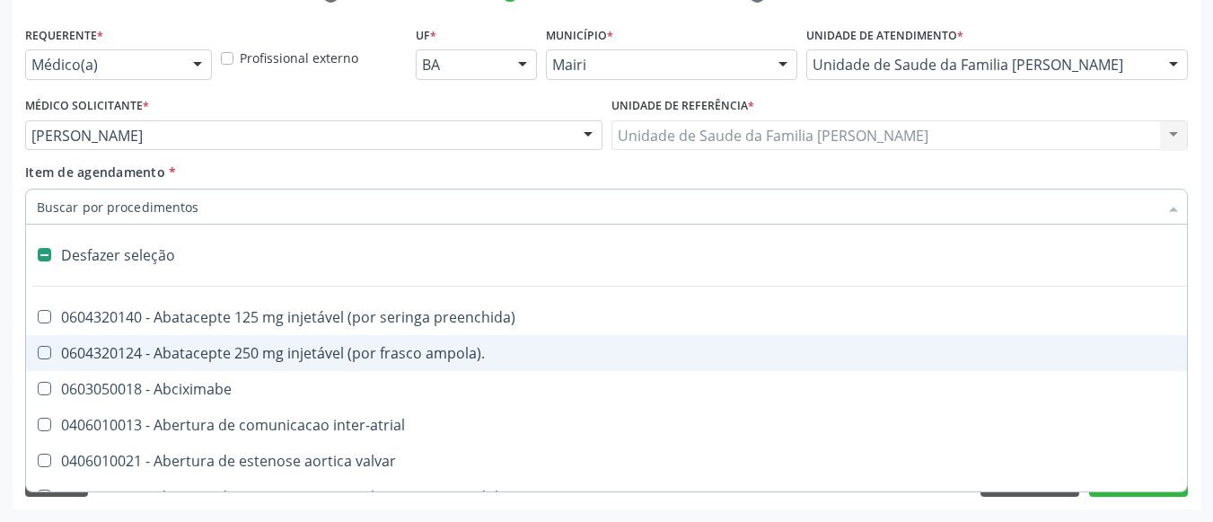
checkbox s\/pernoite "false"
type input "u"
checkbox ureia "true"
checkbox sexual "true"
checkbox aparentado "true"
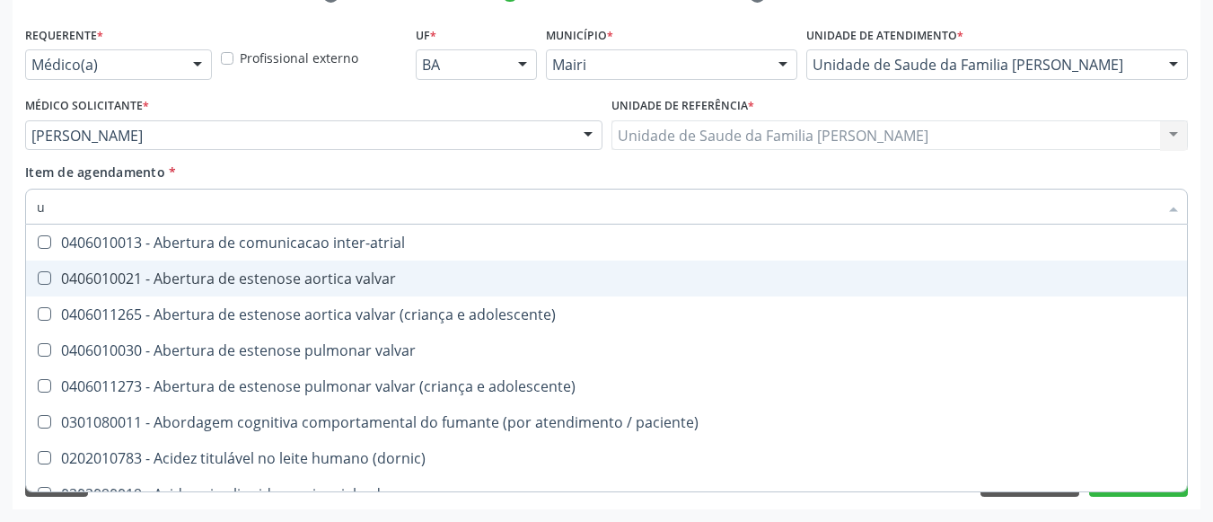
type input "ur"
checkbox lisa "true"
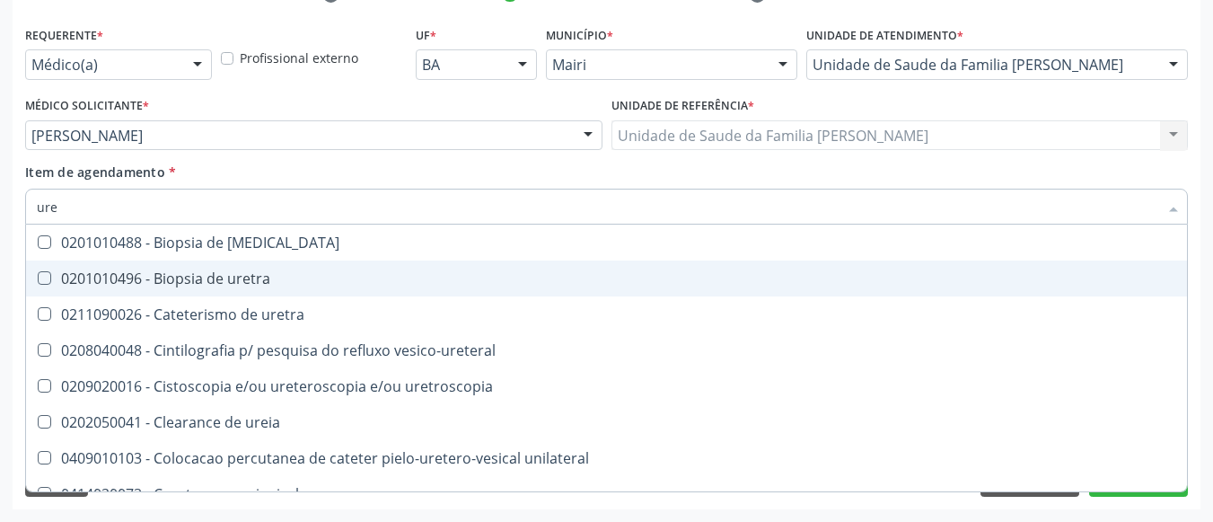
type input "urei"
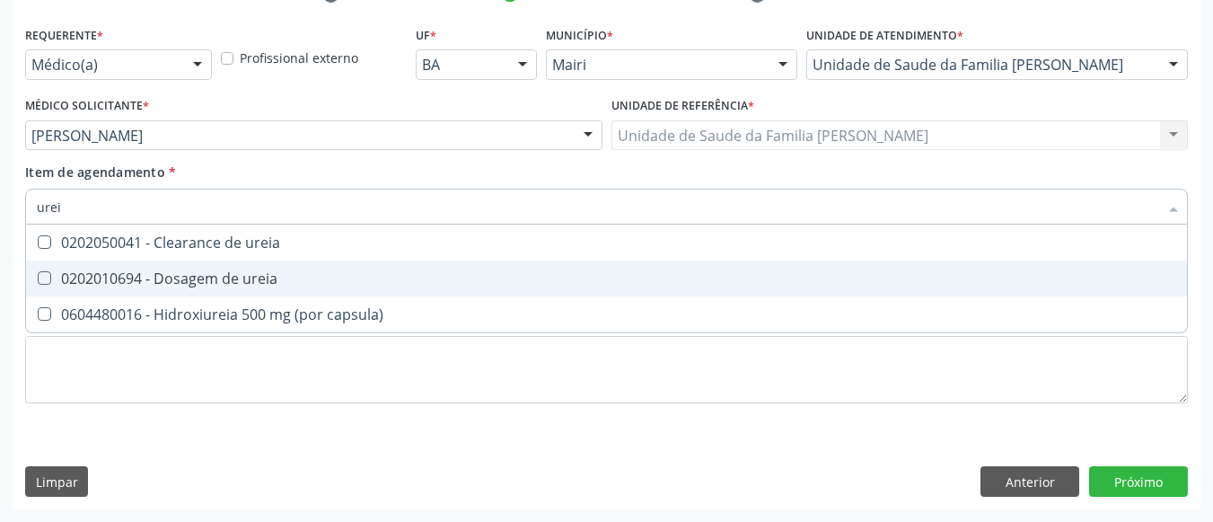
click at [204, 268] on span "0202010694 - Dosagem de ureia" at bounding box center [606, 278] width 1161 height 36
checkbox ureia "true"
type input "ure"
checkbox ureia "false"
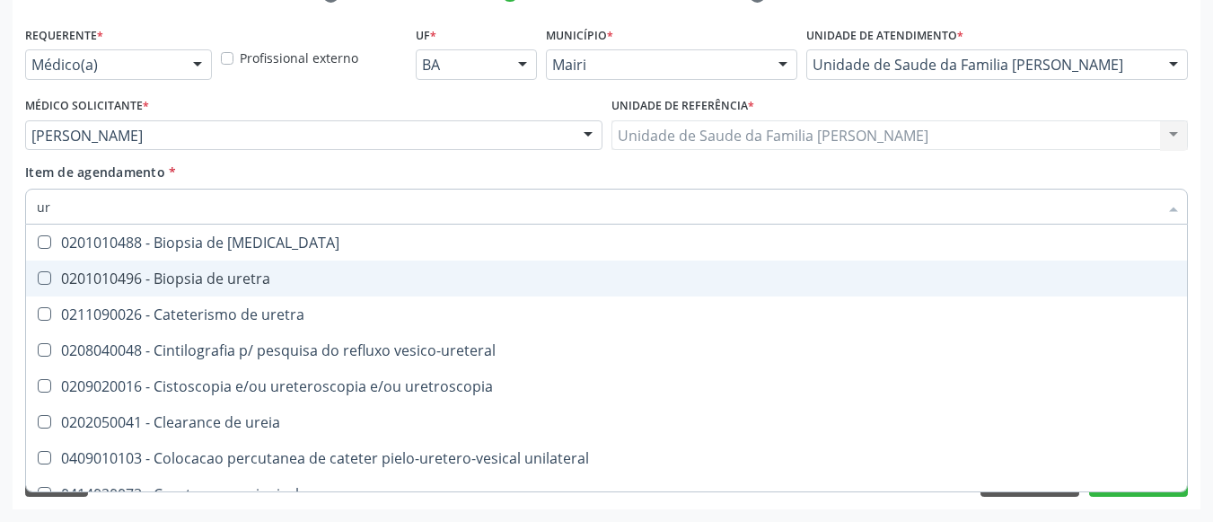
type input "u"
checkbox ureia "false"
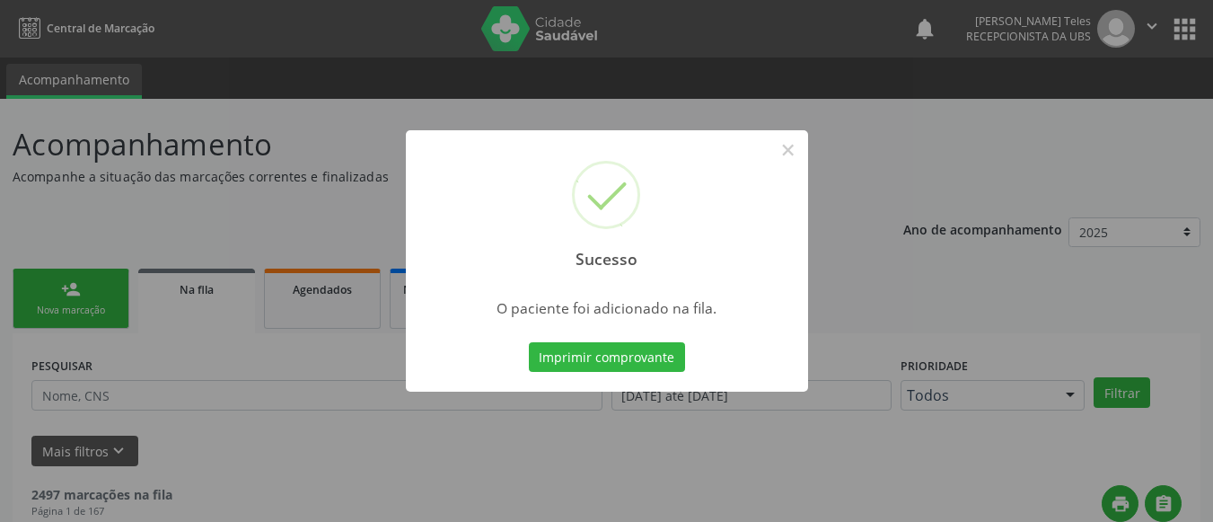
scroll to position [71, 0]
